Goal: Task Accomplishment & Management: Manage account settings

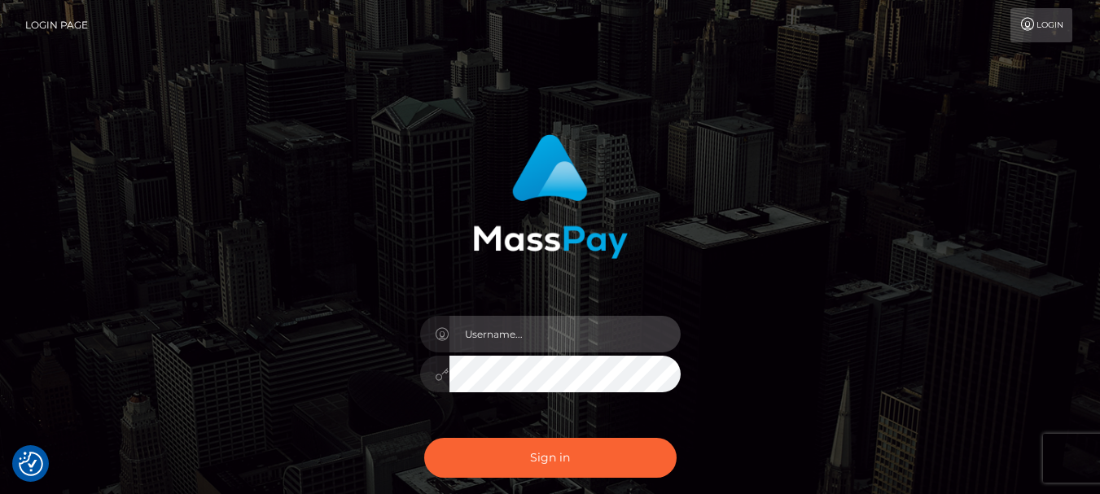
type input "[DOMAIN_NAME]"
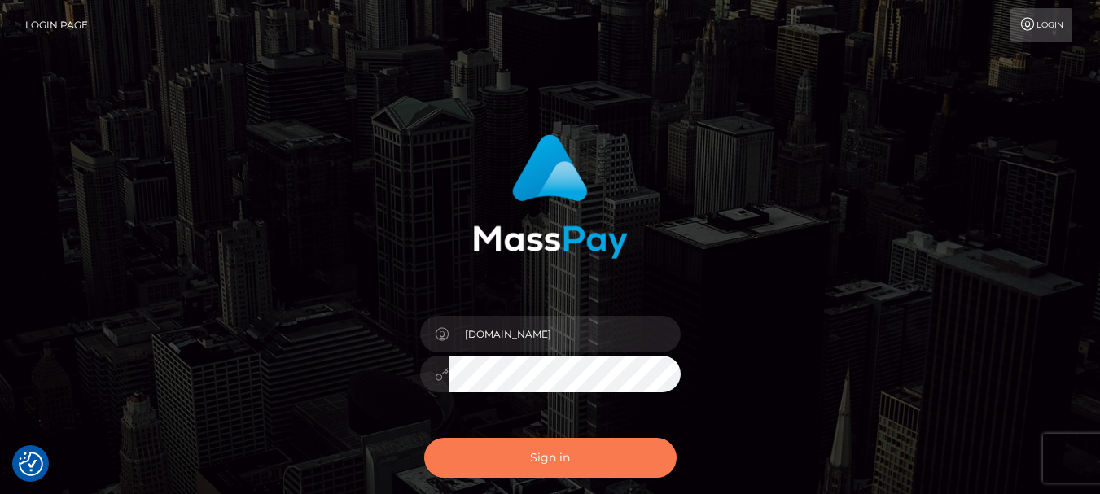
click at [619, 461] on button "Sign in" at bounding box center [550, 458] width 253 height 40
click at [573, 460] on button "Sign in" at bounding box center [550, 458] width 253 height 40
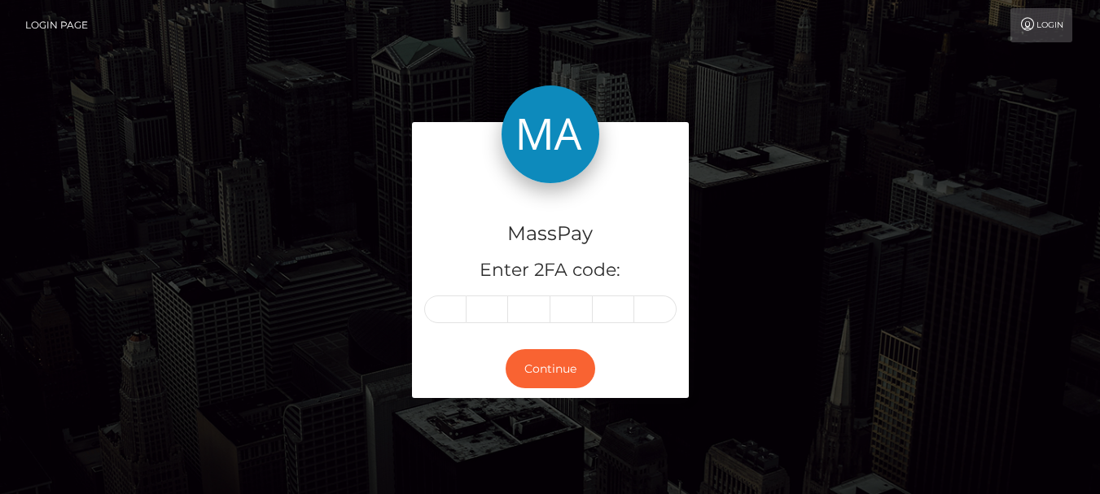
click at [441, 312] on input "text" at bounding box center [445, 310] width 42 height 28
type input "2"
type input "6"
type input "4"
type input "9"
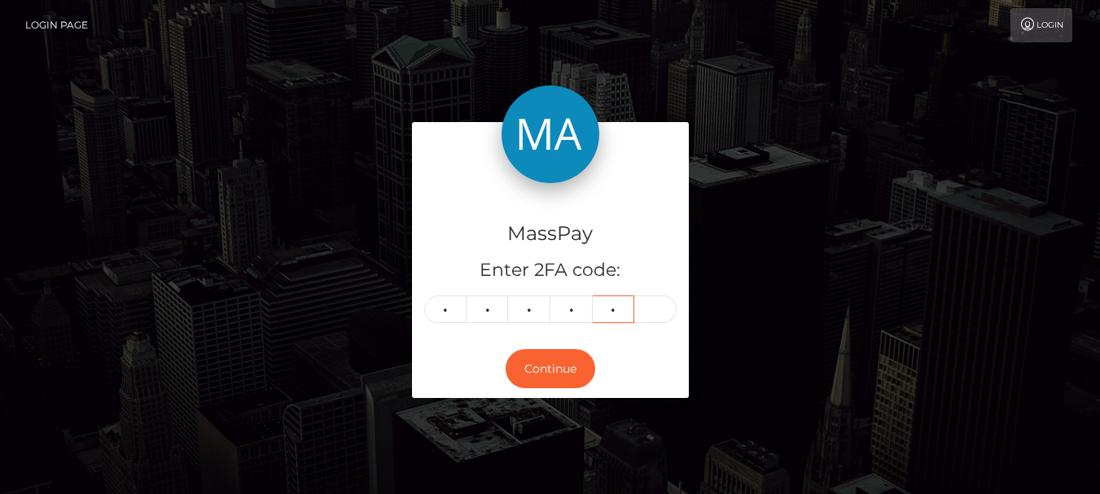
type input "9"
type input "6"
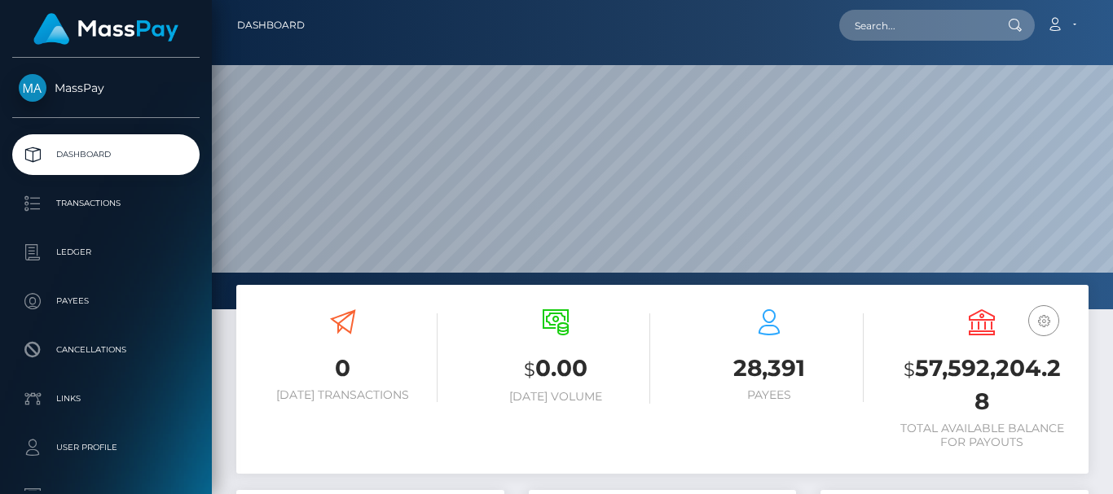
scroll to position [289, 267]
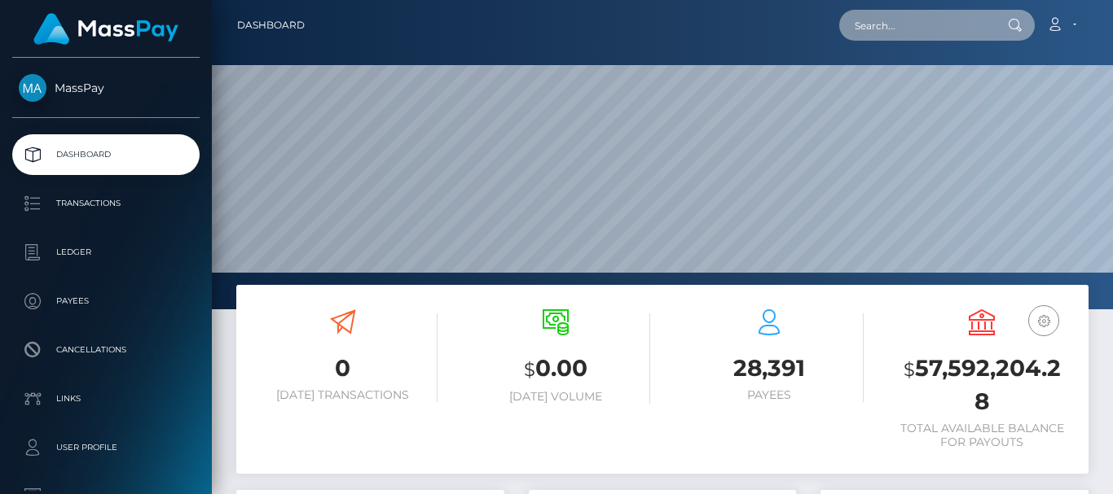
click at [849, 15] on input "text" at bounding box center [915, 25] width 153 height 31
paste input "lukemiranda2020@gmail.com"
drag, startPoint x: 857, startPoint y: 27, endPoint x: 1112, endPoint y: -24, distance: 259.9
click at [1112, 0] on html "MassPay Dashboard Transactions Ledger Payees Cancellations Links" at bounding box center [556, 247] width 1113 height 494
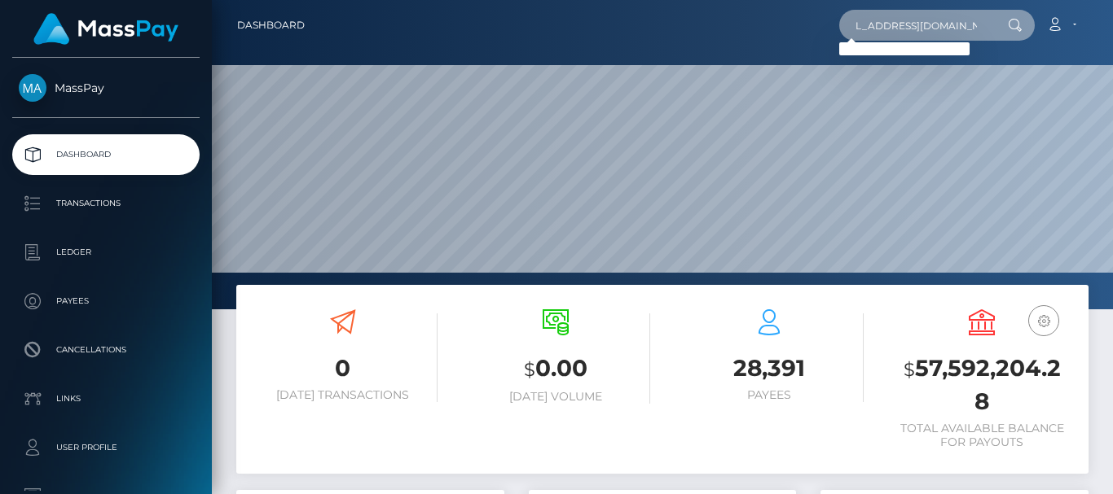
type input "\"
paste input "lukemiranda2018@gmail.com"
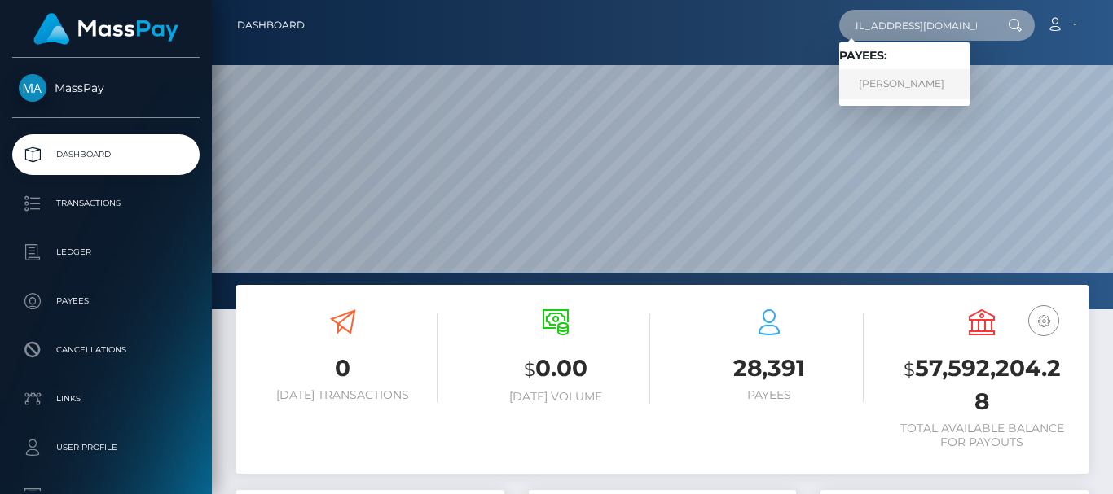
type input "lukemiranda2018@gmail.com"
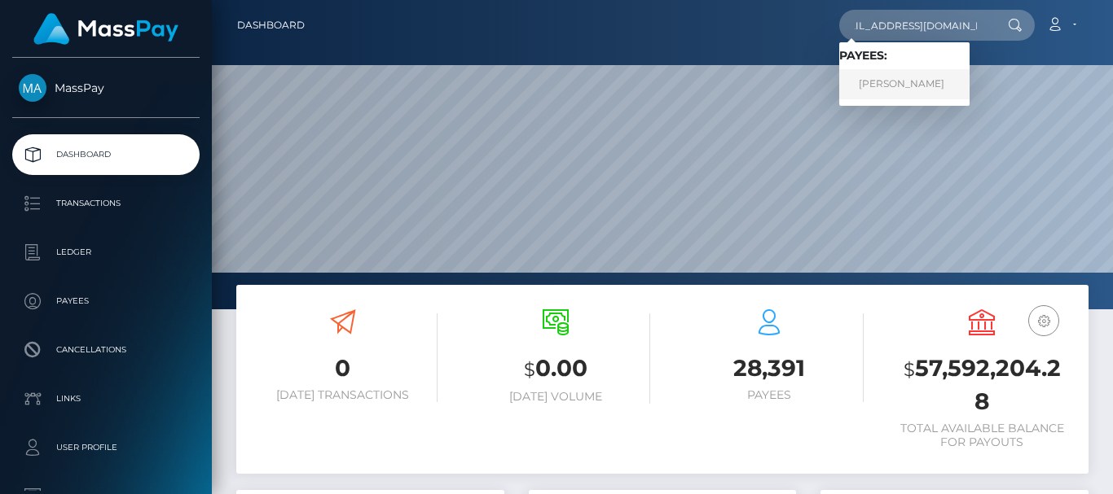
scroll to position [0, 0]
click at [906, 94] on link "Luke Miranda" at bounding box center [904, 84] width 130 height 30
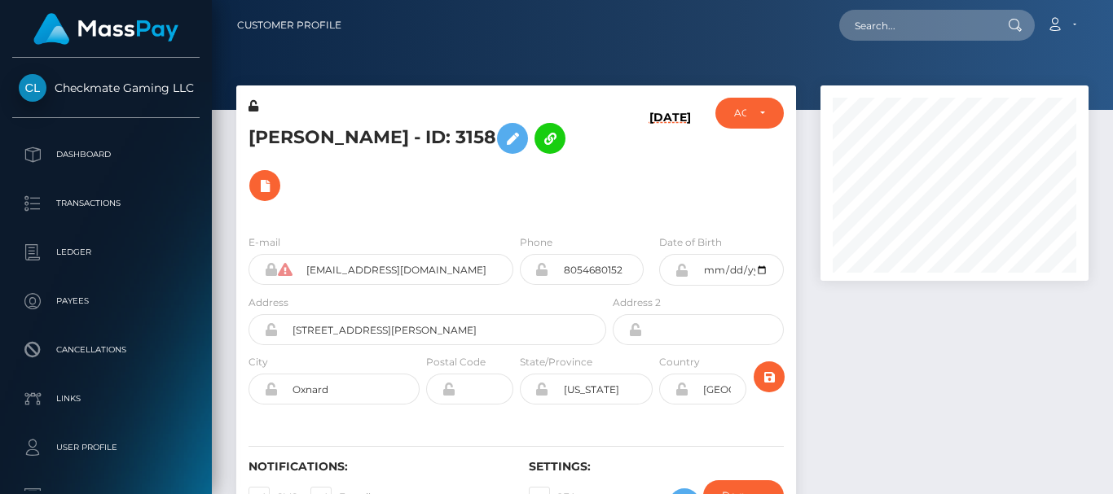
scroll to position [195, 267]
click at [785, 54] on div at bounding box center [662, 55] width 901 height 110
click at [720, 55] on div at bounding box center [662, 55] width 901 height 110
click at [700, 42] on div "Loading... Loading... Account Edit Profile Logout" at bounding box center [720, 25] width 733 height 34
click at [878, 328] on div at bounding box center [954, 319] width 292 height 467
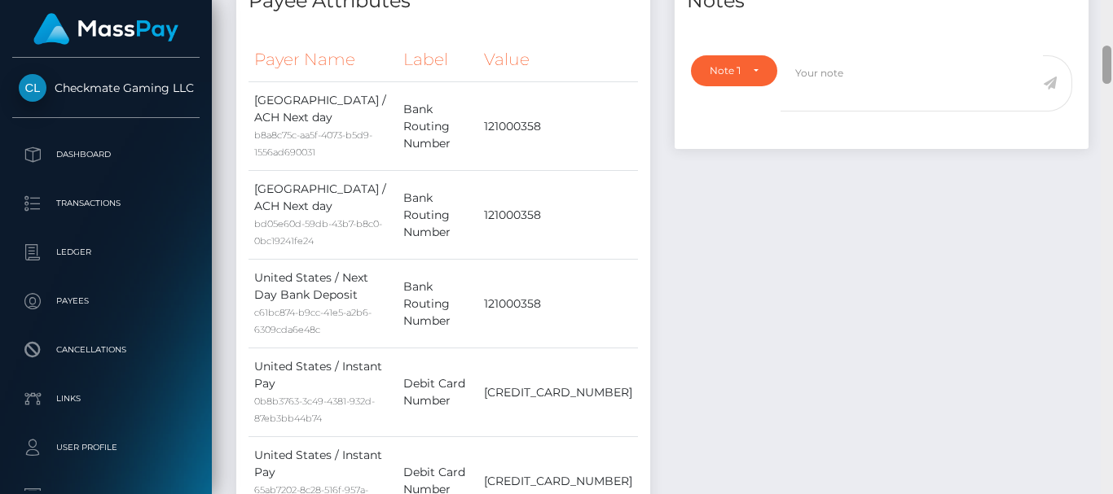
drag, startPoint x: 1109, startPoint y: 182, endPoint x: 1112, endPoint y: 62, distance: 120.6
click at [1112, 62] on div at bounding box center [1106, 247] width 12 height 494
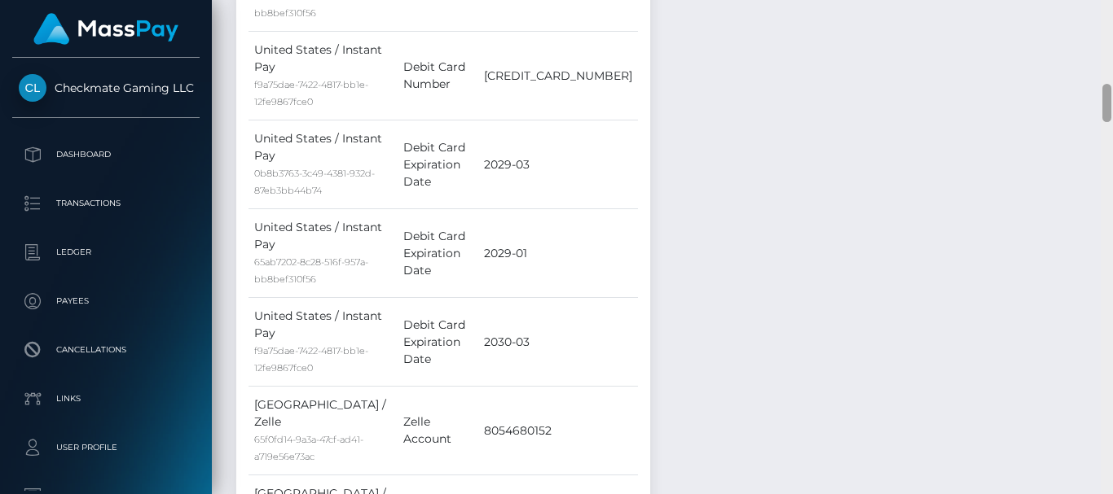
drag, startPoint x: 1112, startPoint y: 62, endPoint x: 1105, endPoint y: 96, distance: 35.0
click at [1105, 96] on div at bounding box center [1106, 247] width 12 height 494
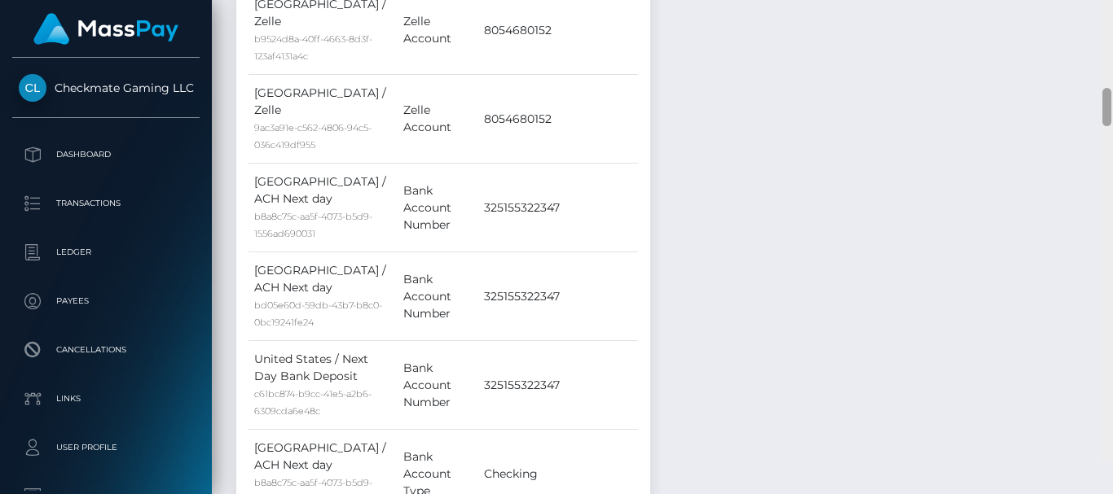
scroll to position [1590, 0]
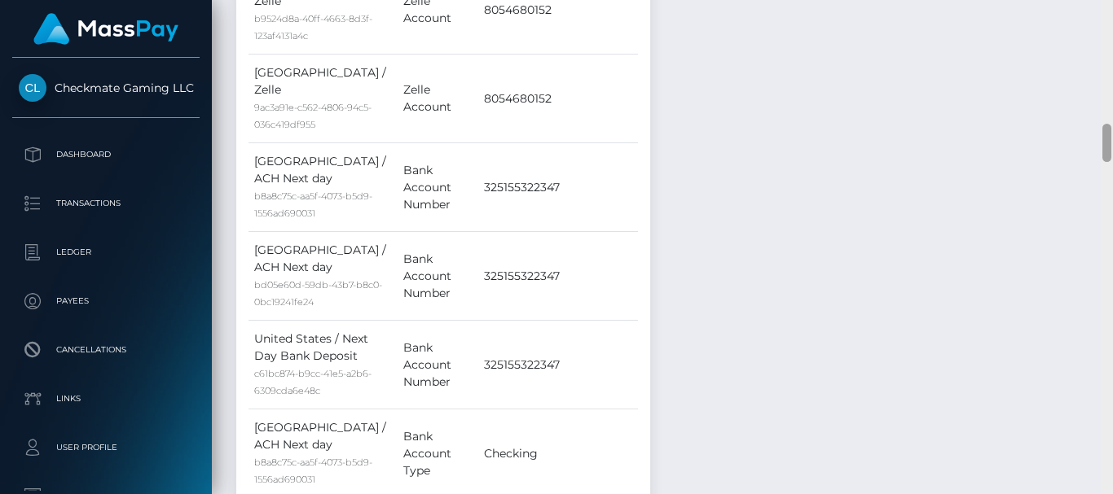
drag, startPoint x: 1105, startPoint y: 96, endPoint x: 1099, endPoint y: 136, distance: 40.3
click at [1099, 136] on div "Customer Profile Loading... Loading..." at bounding box center [662, 247] width 901 height 494
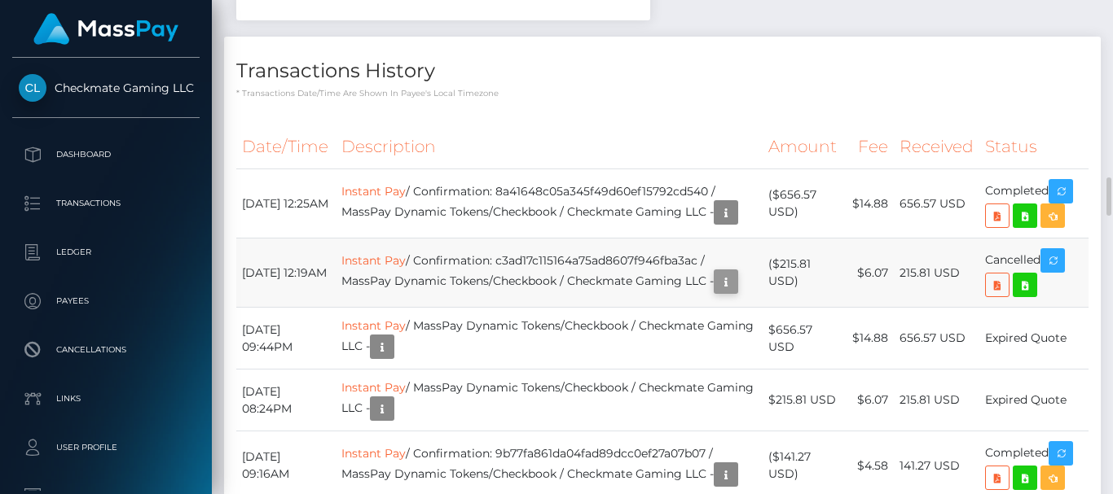
scroll to position [195, 267]
click at [716, 272] on icon "button" at bounding box center [726, 282] width 20 height 20
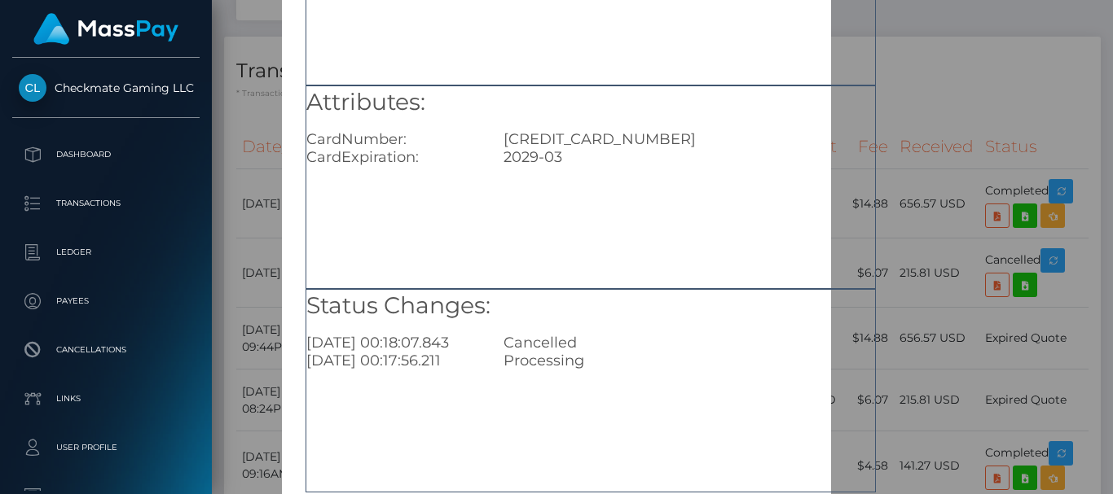
scroll to position [195, 0]
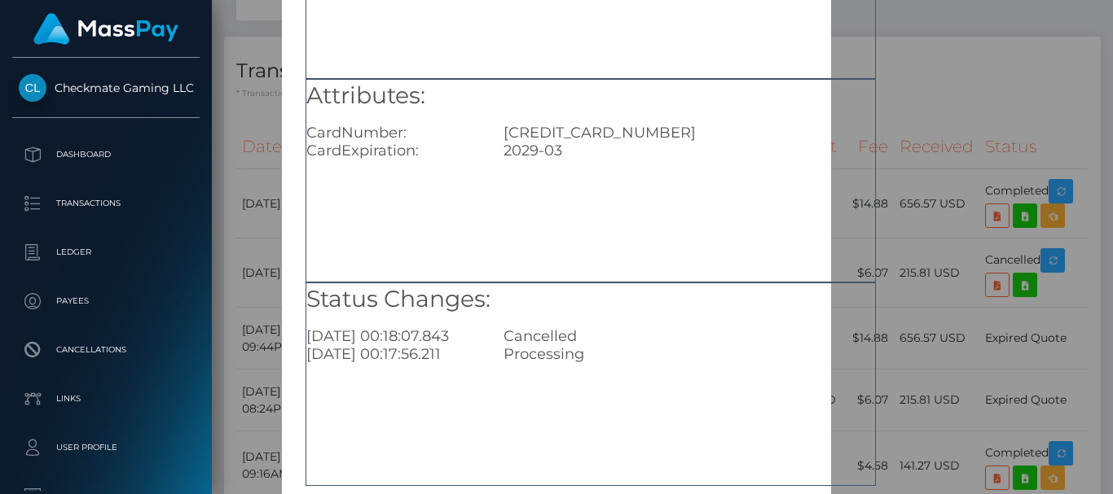
click at [978, 178] on div "× Payout Information Metadata: Object Attributes: CardNumber: 4815820941907360 …" at bounding box center [556, 247] width 1113 height 494
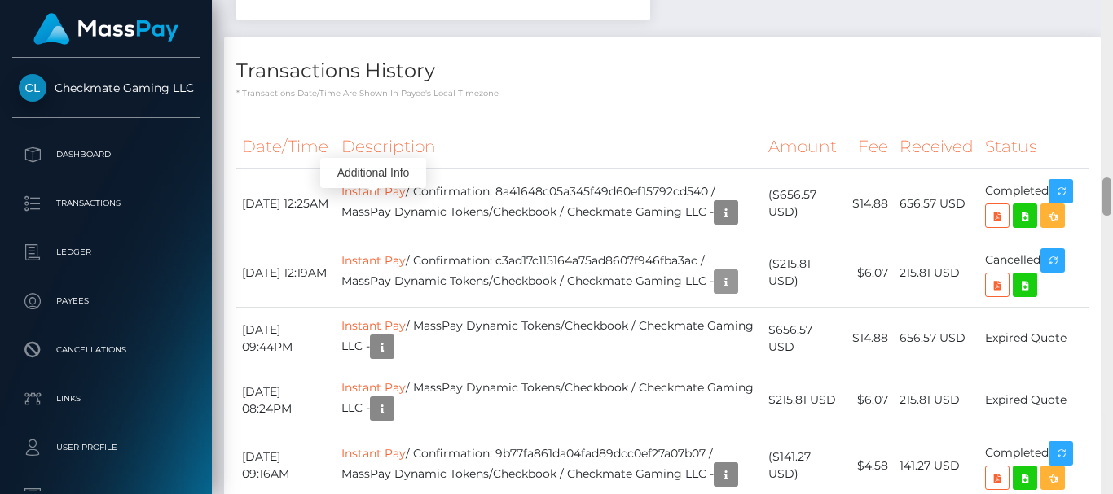
scroll to position [192, 0]
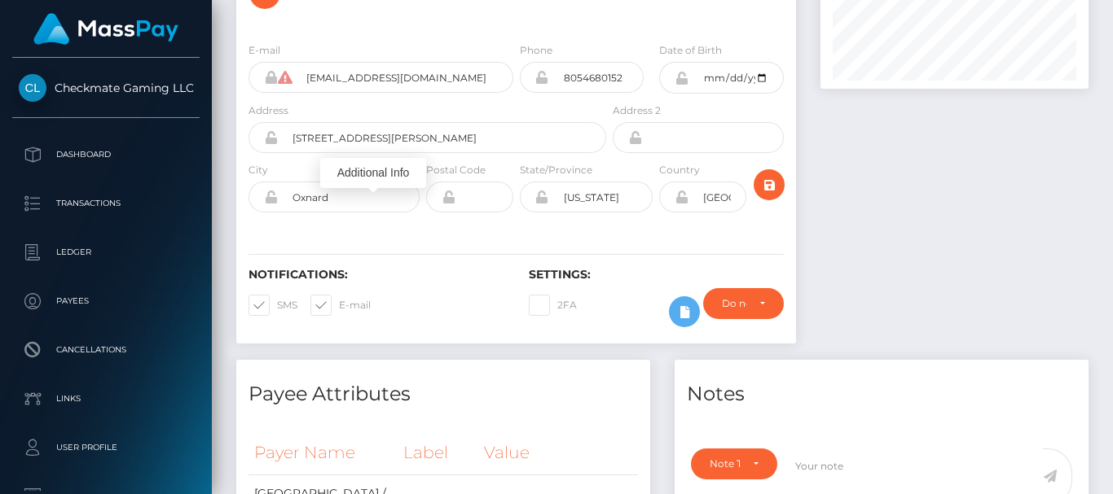
drag, startPoint x: 1107, startPoint y: 202, endPoint x: 1107, endPoint y: 24, distance: 178.4
click at [1107, 24] on div "Customer Profile Loading... Loading..." at bounding box center [662, 247] width 901 height 494
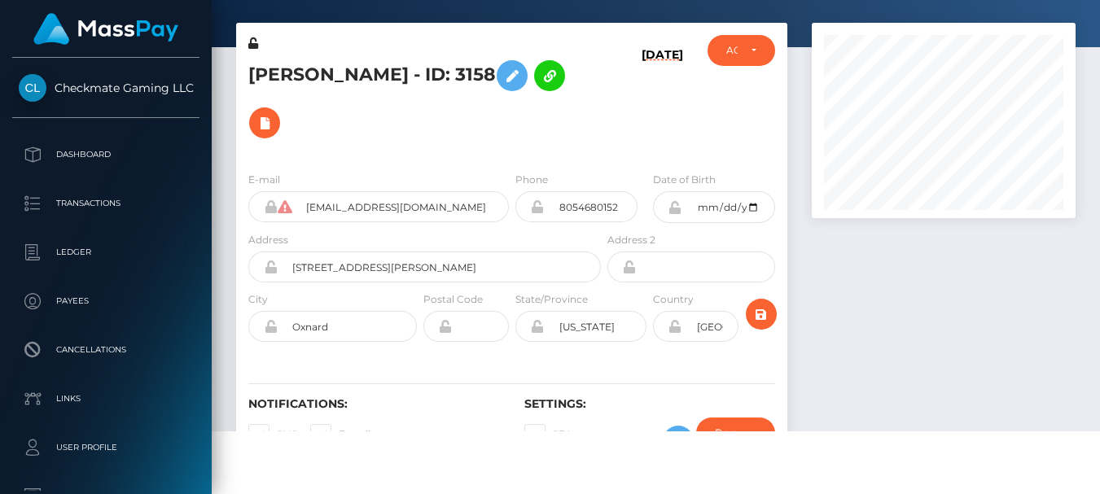
scroll to position [45, 0]
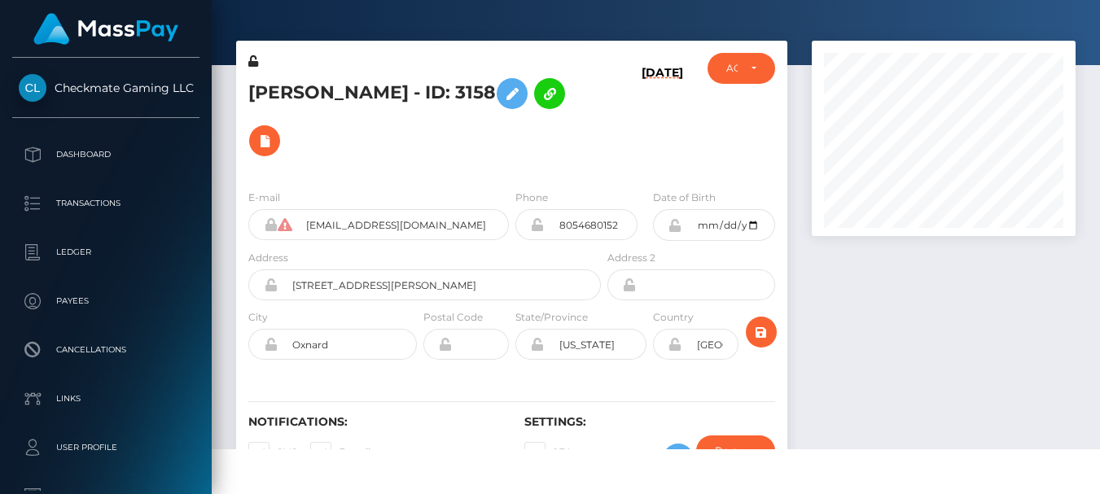
click at [1045, 335] on div at bounding box center [944, 274] width 288 height 467
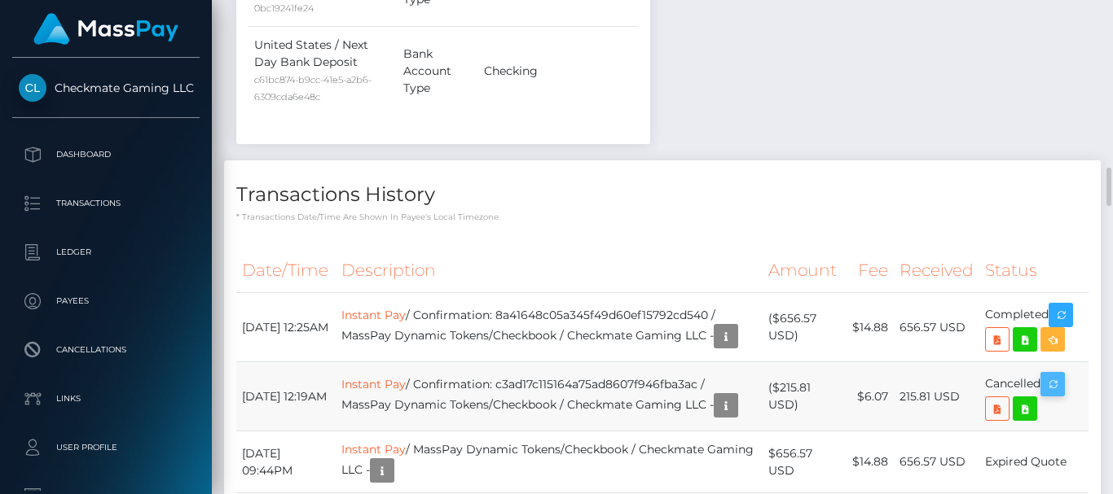
scroll to position [195, 267]
click at [1054, 375] on icon "button" at bounding box center [1053, 385] width 20 height 20
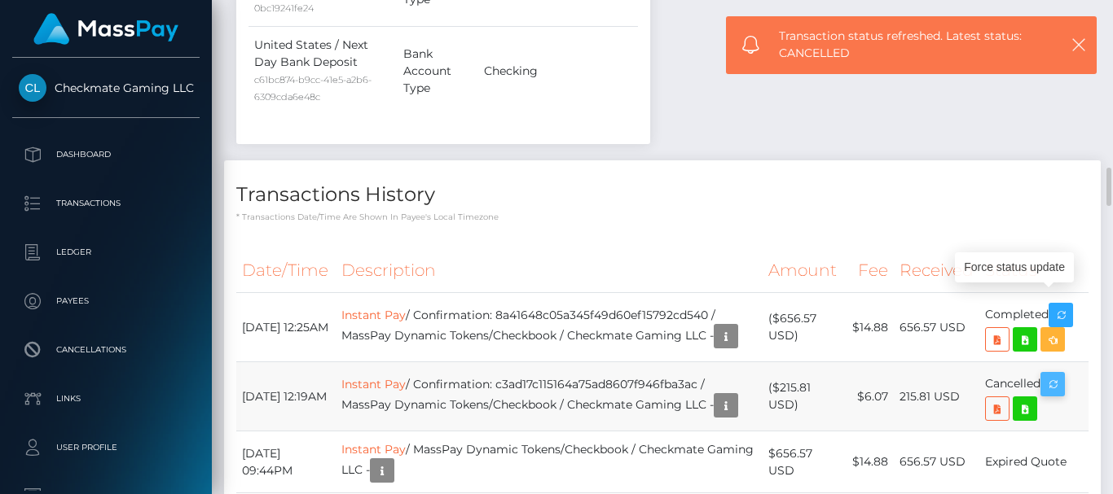
click at [1054, 375] on icon "button" at bounding box center [1053, 385] width 20 height 20
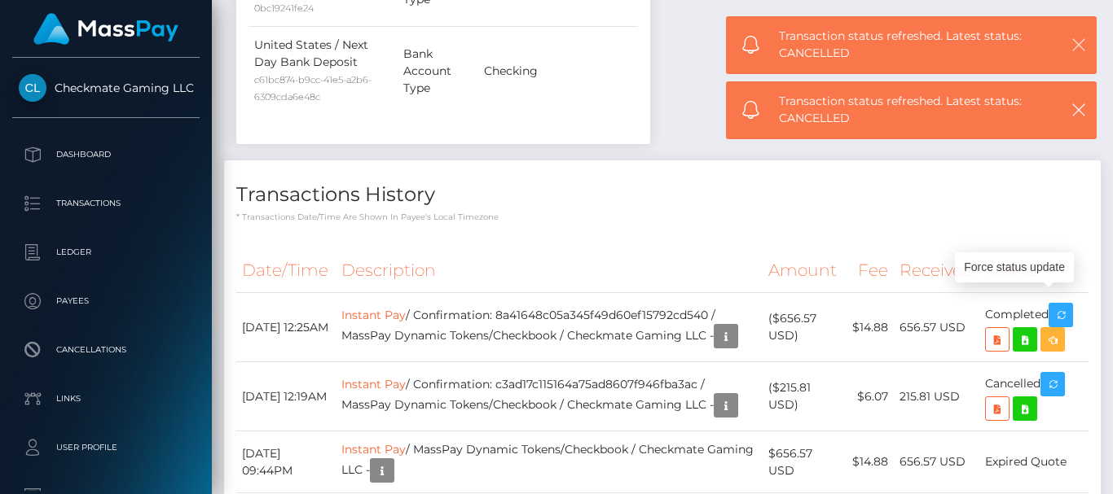
click at [1082, 39] on icon "button" at bounding box center [1078, 45] width 16 height 16
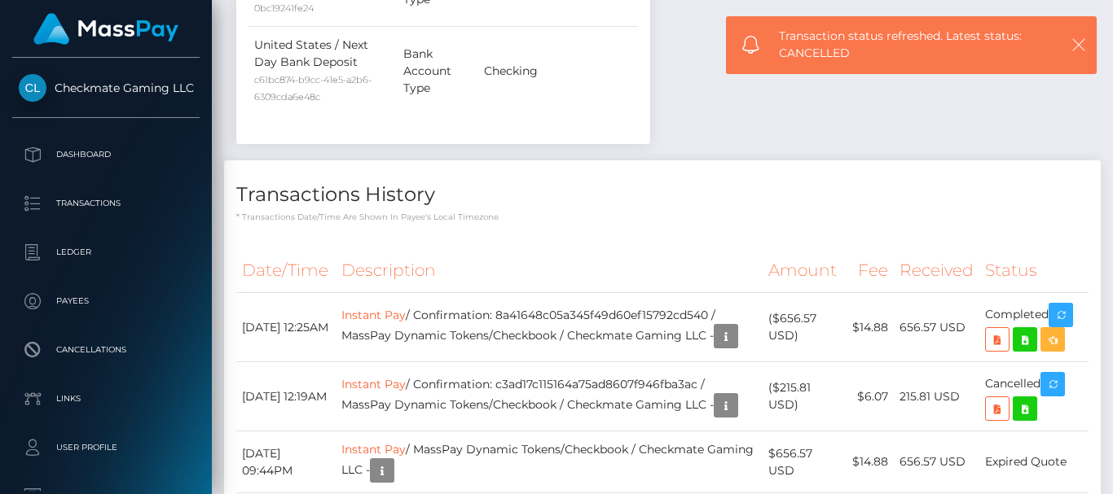
click at [1082, 39] on icon "button" at bounding box center [1078, 45] width 16 height 16
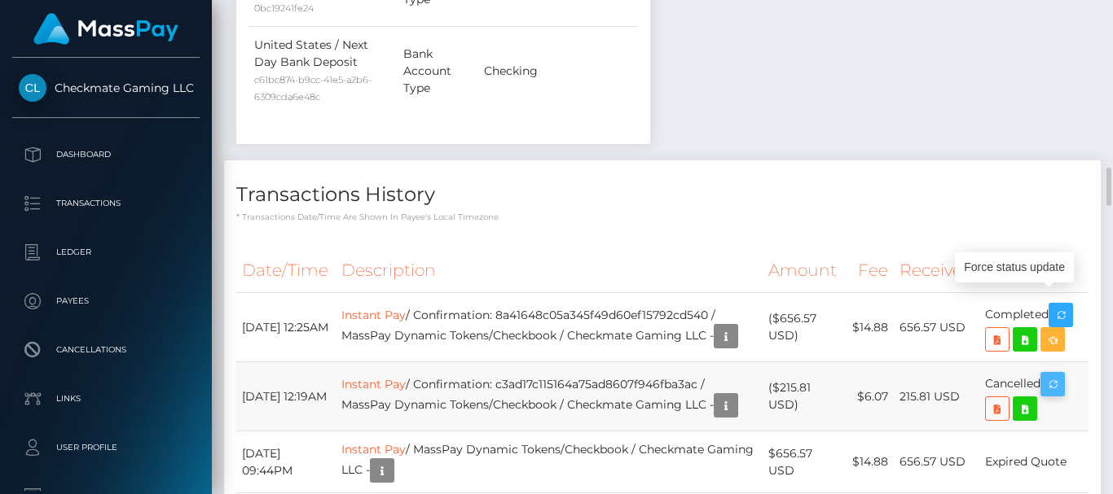
click at [1061, 375] on icon "button" at bounding box center [1053, 385] width 20 height 20
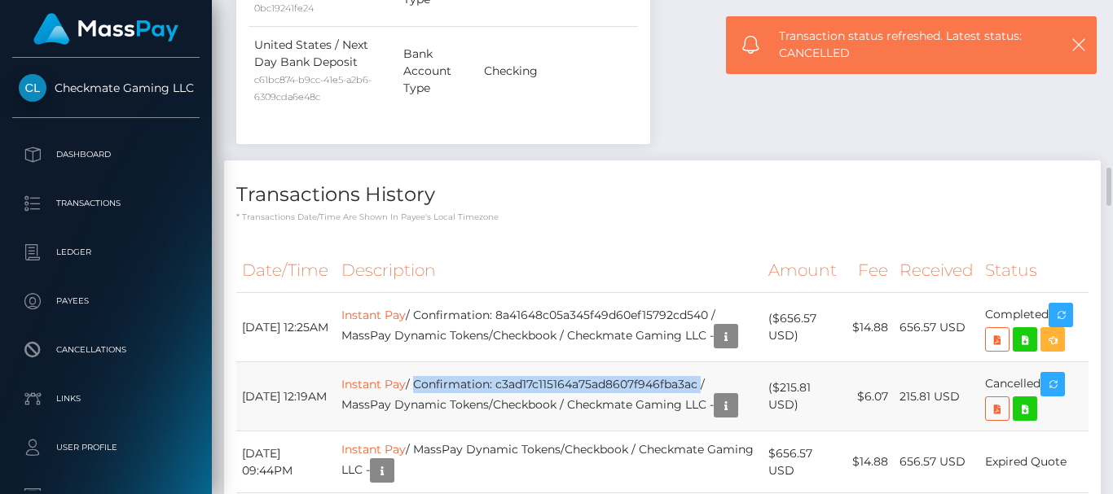
drag, startPoint x: 433, startPoint y: 291, endPoint x: 722, endPoint y: 289, distance: 288.4
click at [722, 362] on td "Instant Pay / Confirmation: c3ad17c115164a75ad8607f946fba3ac / MassPay Dynamic …" at bounding box center [549, 396] width 427 height 69
copy td "Confirmation: c3ad17c115164a75ad8607f946fba3ac"
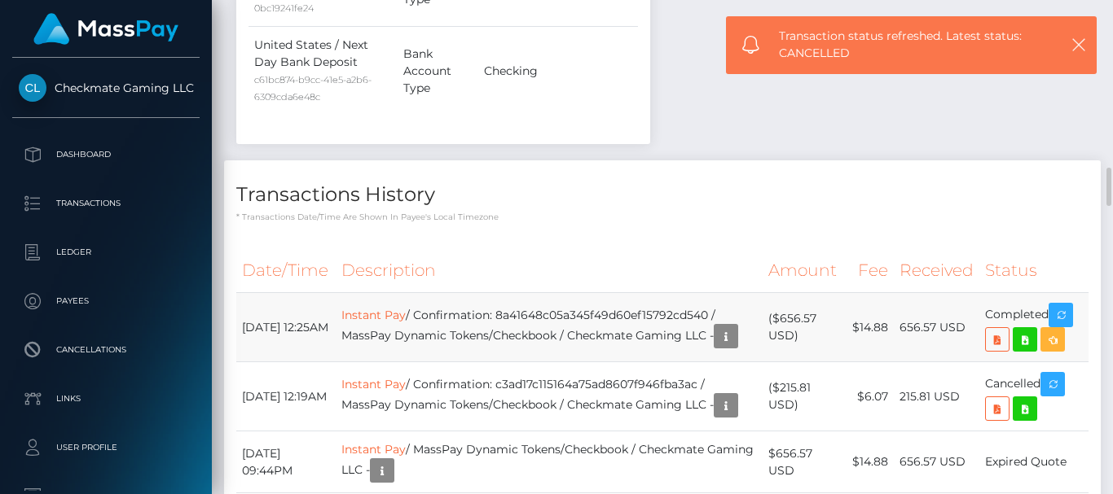
click at [741, 293] on td "Instant Pay / Confirmation: 8a41648c05a345f49d60ef15792cd540 / MassPay Dynamic …" at bounding box center [549, 327] width 427 height 69
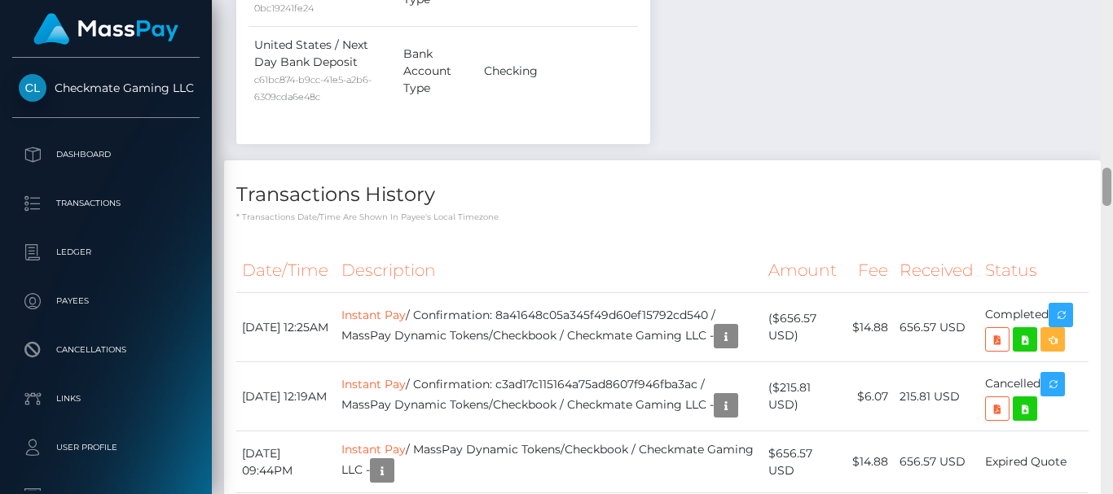
scroll to position [1656, 0]
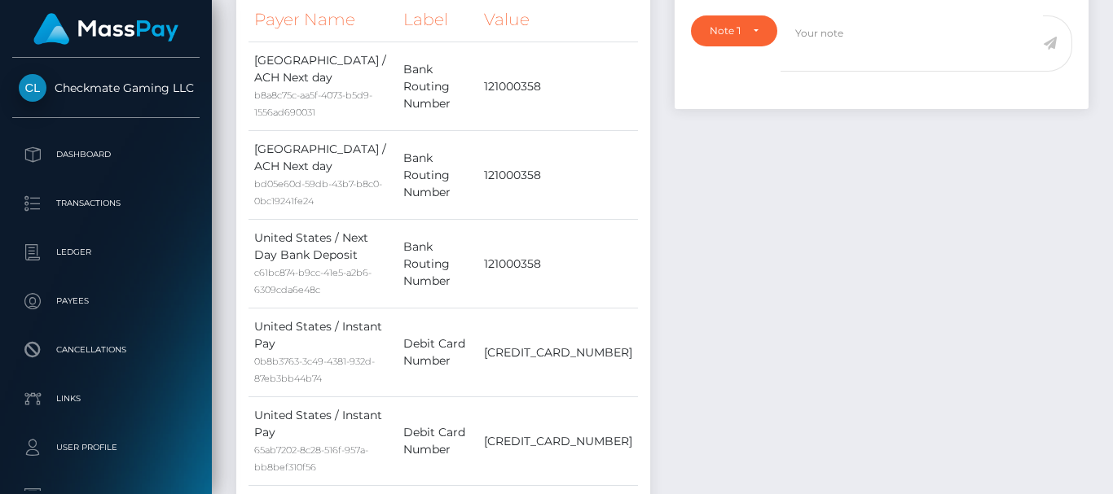
scroll to position [0, 0]
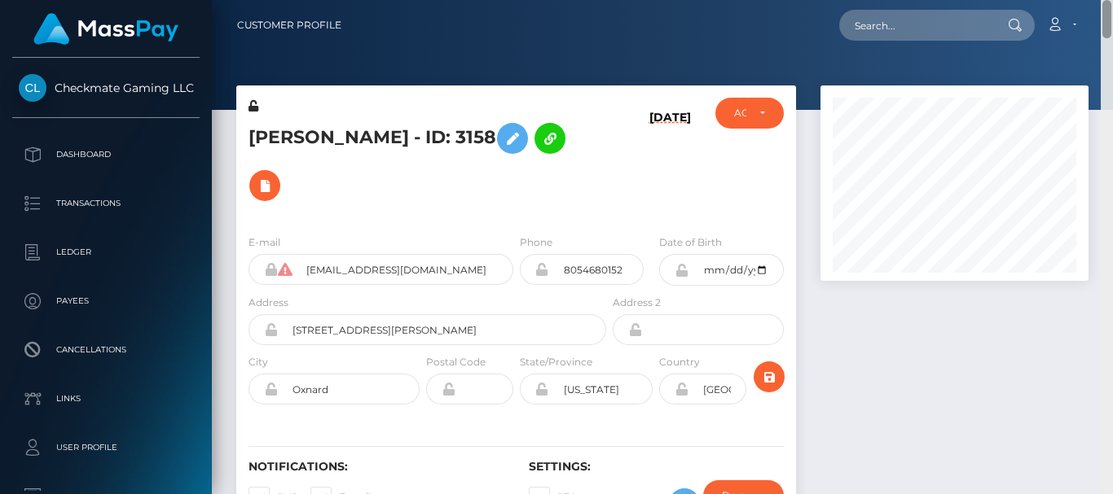
drag, startPoint x: 1109, startPoint y: 159, endPoint x: 1096, endPoint y: 7, distance: 152.1
click at [1096, 7] on div "Customer Profile Loading... Loading..." at bounding box center [662, 247] width 901 height 494
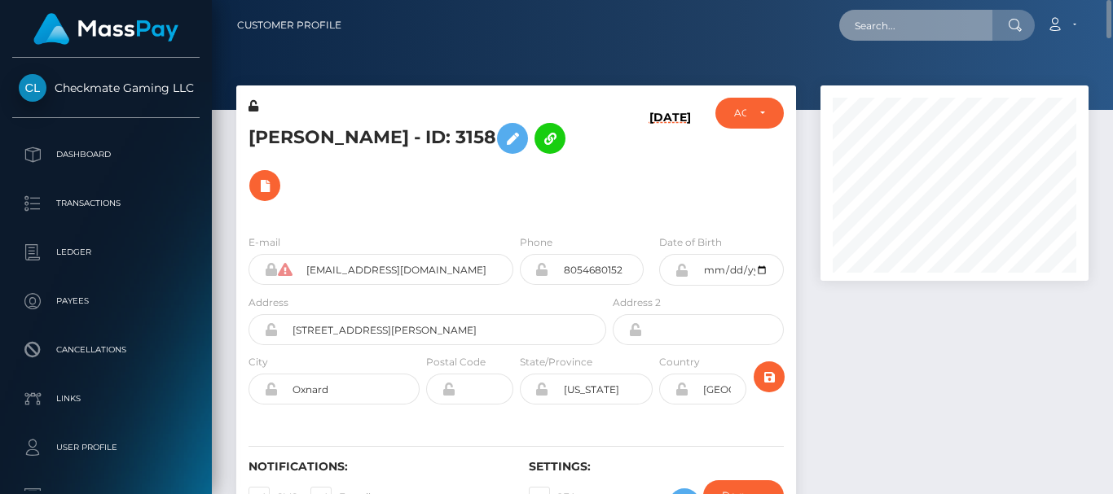
click at [877, 21] on input "text" at bounding box center [915, 25] width 153 height 31
paste input "kharisjeanmaree@gmail.com"
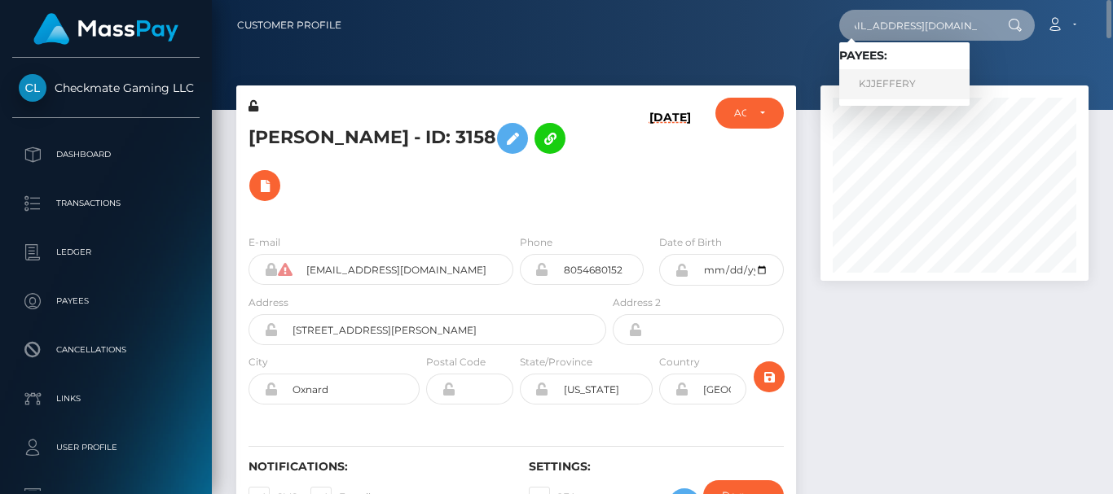
type input "kharisjeanmaree@gmail.com"
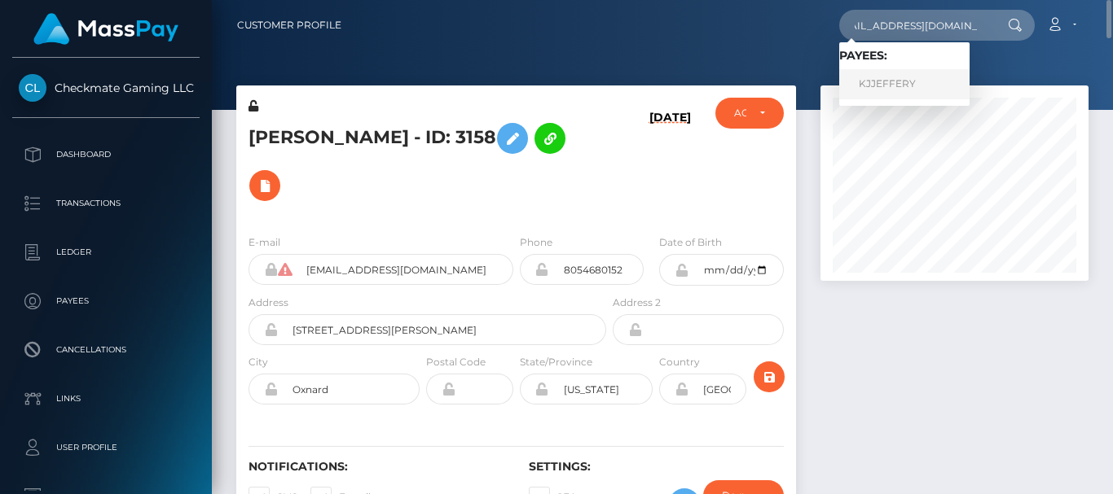
click at [898, 81] on link "KJJEFFERY" at bounding box center [904, 84] width 130 height 30
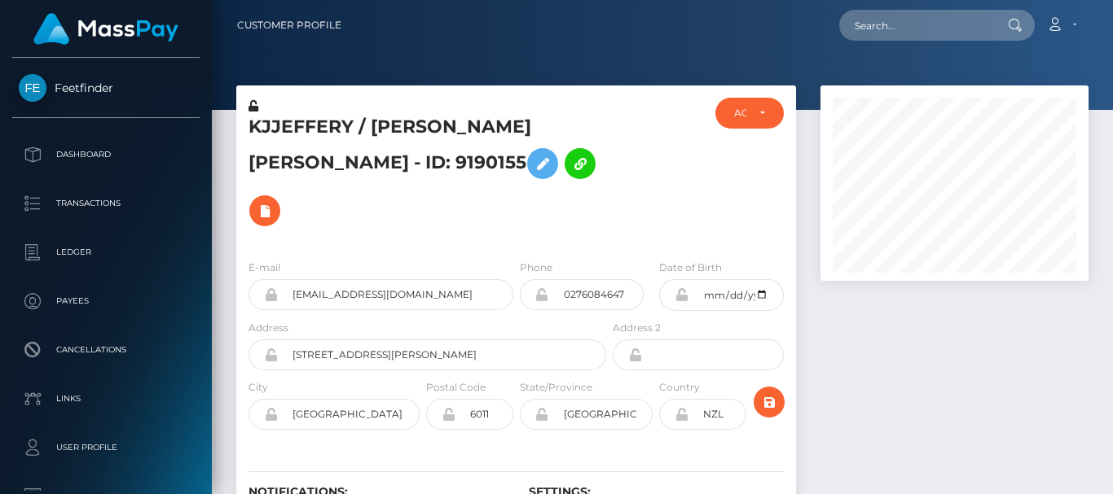
scroll to position [195, 267]
click at [915, 318] on div at bounding box center [954, 332] width 292 height 492
click at [888, 299] on div at bounding box center [954, 332] width 292 height 492
click at [904, 330] on div at bounding box center [954, 332] width 292 height 492
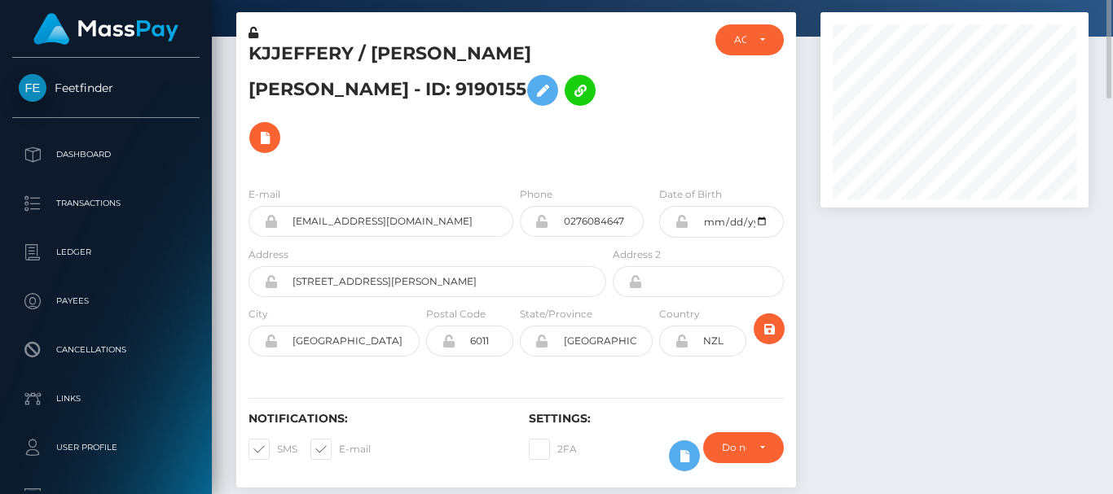
scroll to position [0, 0]
